Goal: Learn about a topic

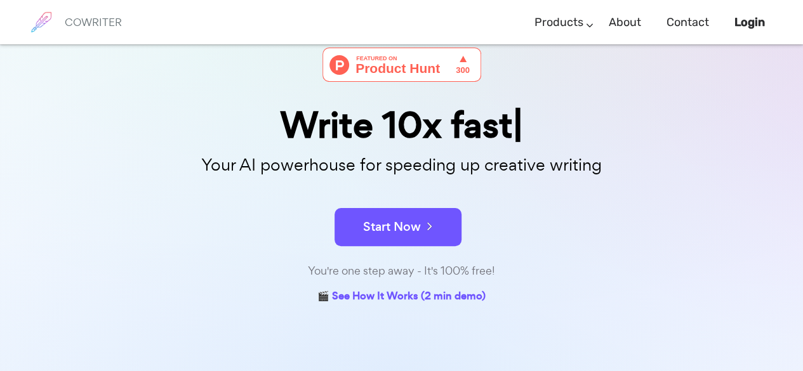
scroll to position [60, 0]
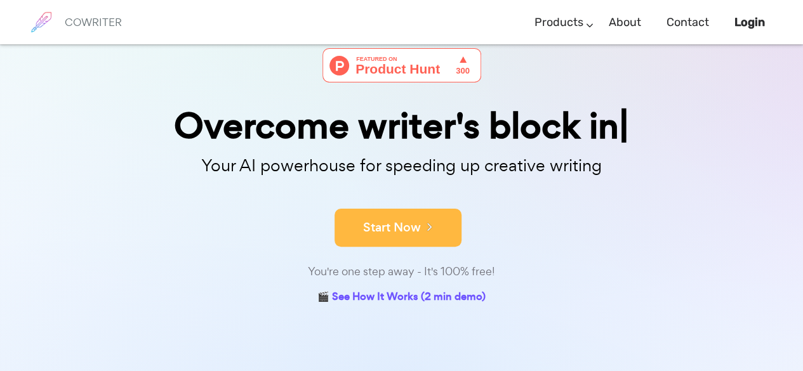
click at [397, 220] on button "Start Now" at bounding box center [397, 228] width 127 height 38
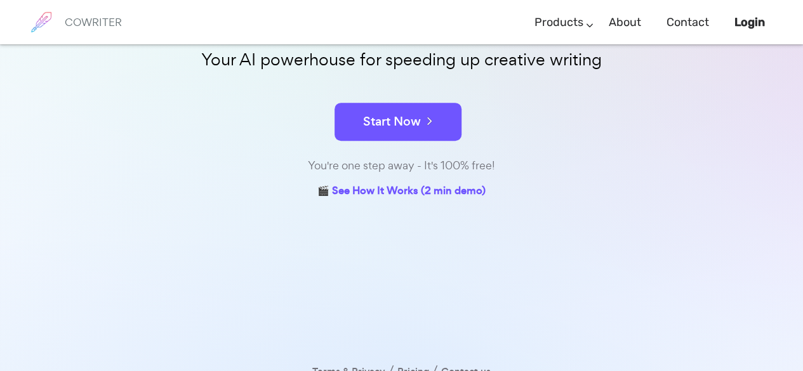
scroll to position [232, 0]
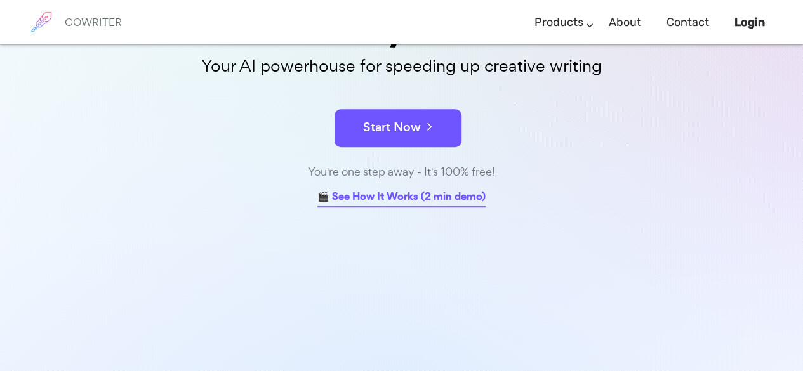
click at [401, 188] on link "🎬 See How It Works (2 min demo)" at bounding box center [401, 198] width 168 height 20
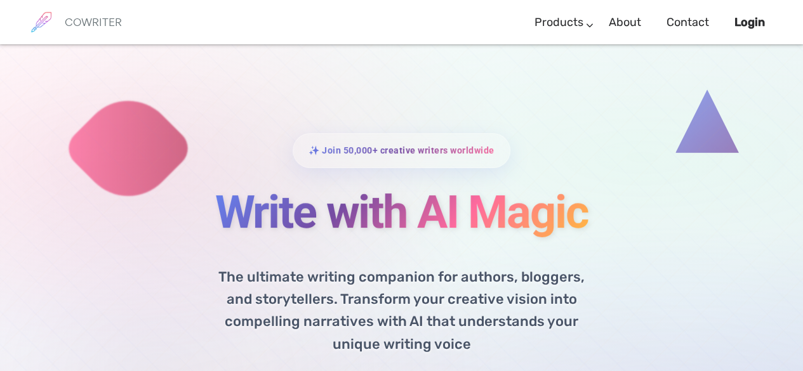
click at [89, 23] on h6 "COWRITER" at bounding box center [93, 21] width 57 height 11
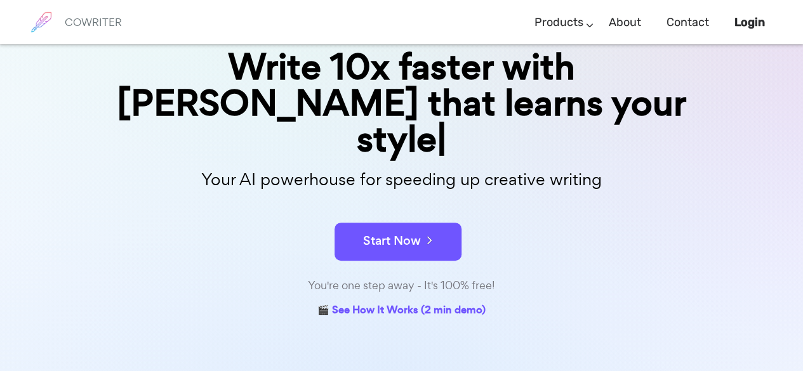
scroll to position [119, 0]
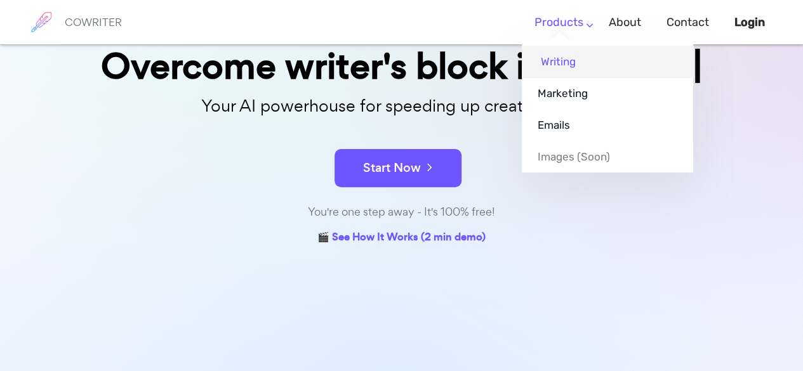
click at [562, 67] on link "Writing" at bounding box center [607, 62] width 171 height 32
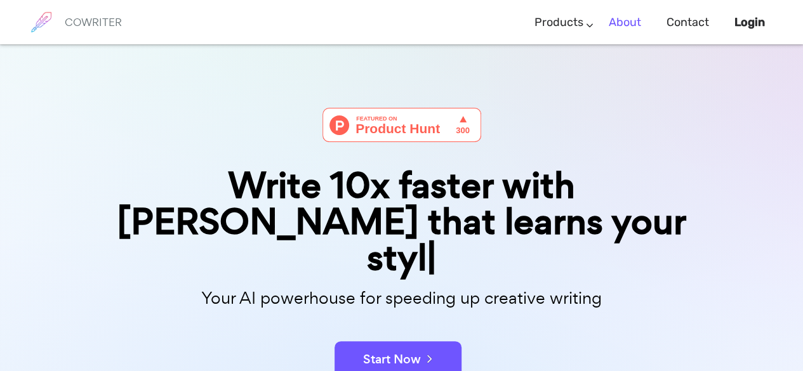
click at [624, 21] on link "About" at bounding box center [625, 22] width 32 height 37
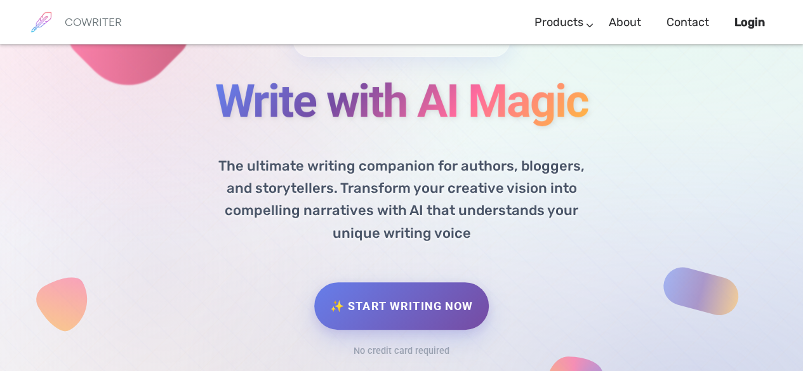
scroll to position [119, 0]
